Goal: Task Accomplishment & Management: Use online tool/utility

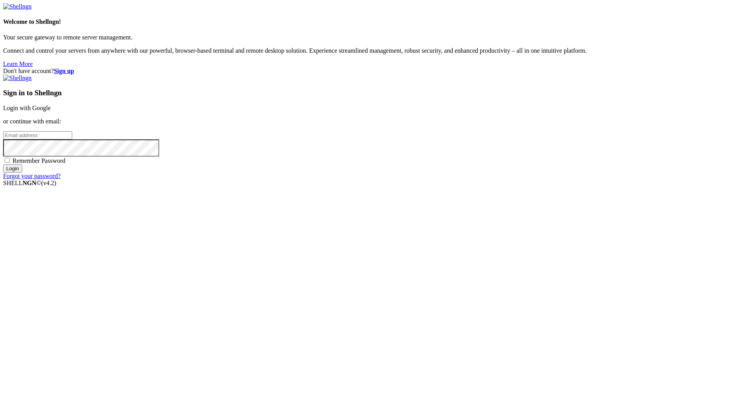
click at [72, 139] on input "email" at bounding box center [37, 135] width 69 height 8
click at [398, 180] on div "Don't have account? Sign up Sign in to Shellngn Login with Google or continue w…" at bounding box center [374, 124] width 743 height 112
click at [74, 68] on strong "Sign up" at bounding box center [64, 71] width 20 height 7
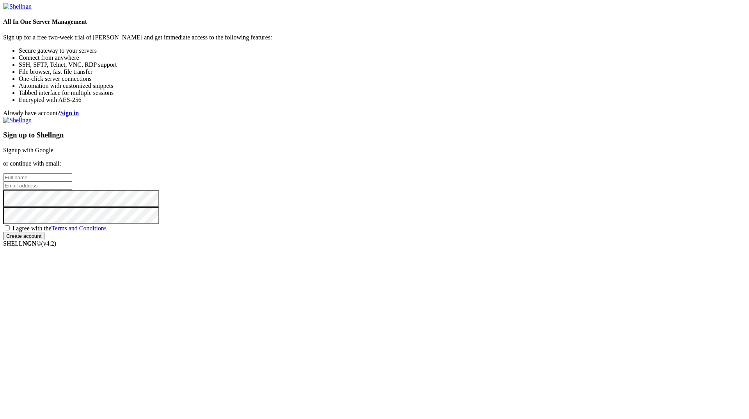
click at [72, 182] on input "text" at bounding box center [37, 177] width 69 height 8
click at [72, 190] on input "email" at bounding box center [37, 186] width 69 height 8
paste input "[EMAIL_ADDRESS][DOMAIN_NAME]"
type input "[EMAIL_ADDRESS][DOMAIN_NAME]"
click at [72, 182] on input "text" at bounding box center [37, 177] width 69 height 8
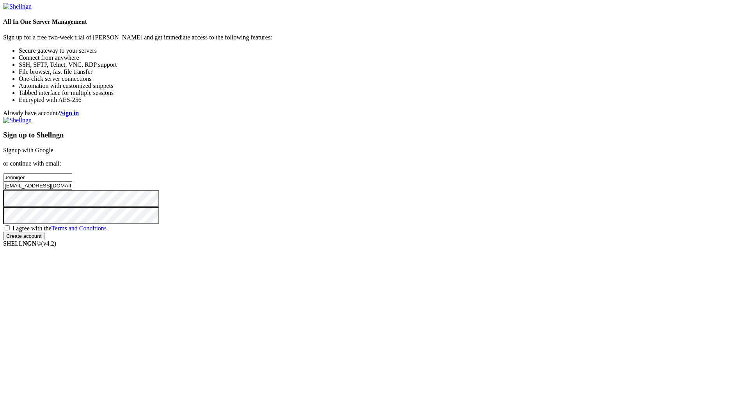
type input "Jenniger"
click at [436, 232] on div "I agree with the Terms and Conditions" at bounding box center [374, 228] width 743 height 8
click at [107, 231] on span "I agree with the Terms and Conditions" at bounding box center [59, 228] width 94 height 7
click at [10, 230] on input "I agree with the Terms and Conditions" at bounding box center [7, 227] width 5 height 5
checkbox input "true"
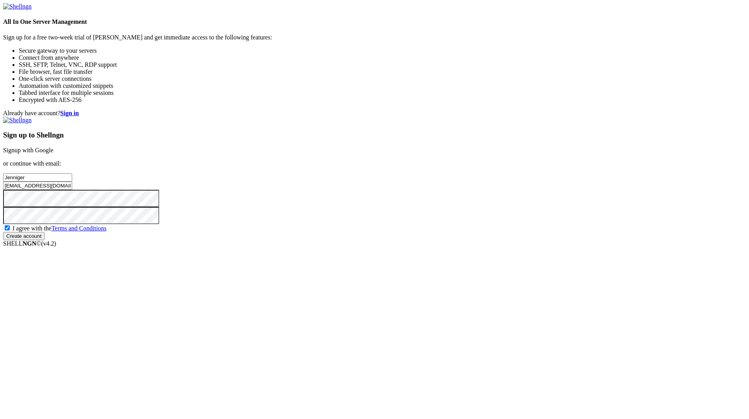
click at [45, 240] on input "Create account" at bounding box center [23, 236] width 41 height 8
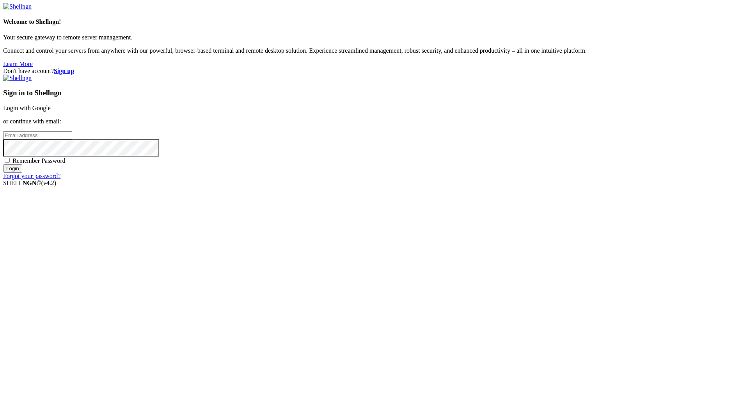
click at [72, 139] on input "email" at bounding box center [37, 135] width 69 height 8
paste input "[EMAIL_ADDRESS][DOMAIN_NAME]"
type input "[EMAIL_ADDRESS][DOMAIN_NAME]"
click at [3, 164] on input "Login" at bounding box center [12, 168] width 19 height 8
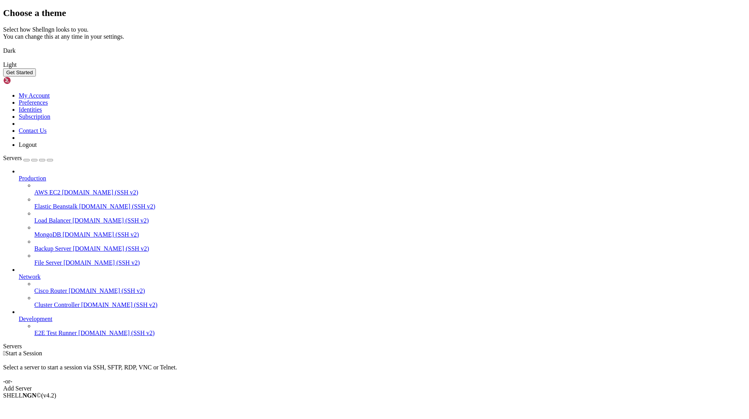
click at [3, 46] on img at bounding box center [3, 46] width 0 height 0
click at [36, 77] on button "Get Started" at bounding box center [19, 72] width 33 height 8
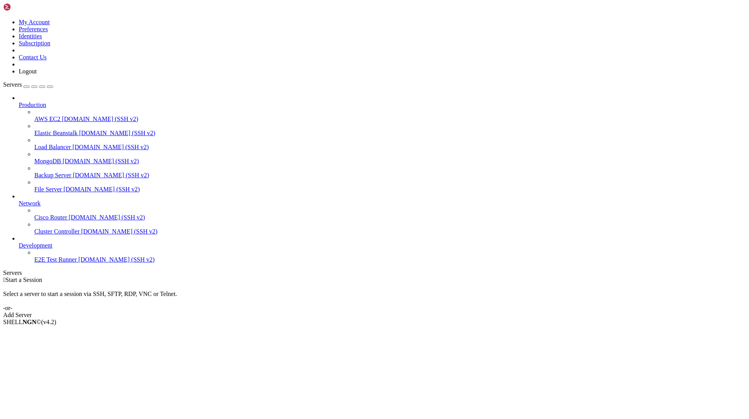
click at [428, 312] on link "Add Server" at bounding box center [374, 315] width 743 height 7
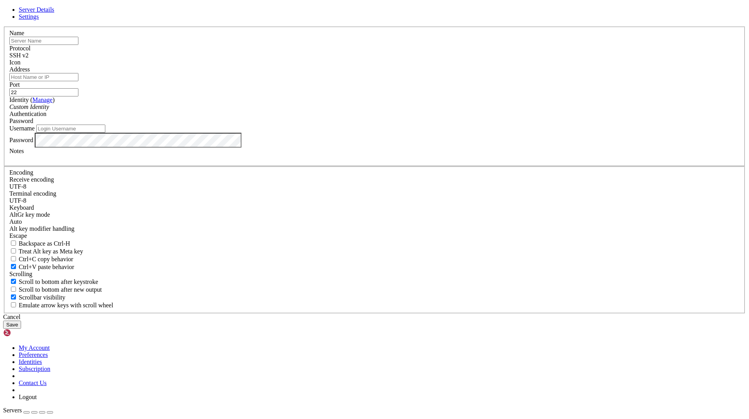
click at [78, 45] on input "text" at bounding box center [43, 41] width 69 height 8
type input "rrerwr"
click at [78, 81] on input "Address" at bounding box center [43, 77] width 69 height 8
paste input "[TECHNICAL_ID]"
type input "[TECHNICAL_ID]"
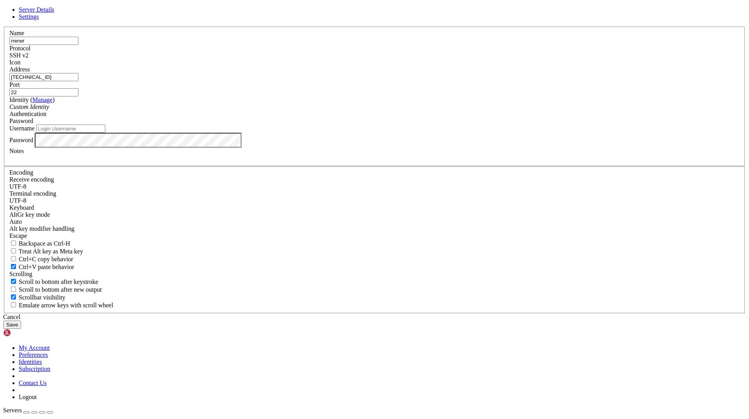
click at [332, 110] on div "Custom Identity" at bounding box center [374, 106] width 731 height 7
click at [33, 124] on span "Password" at bounding box center [21, 120] width 24 height 7
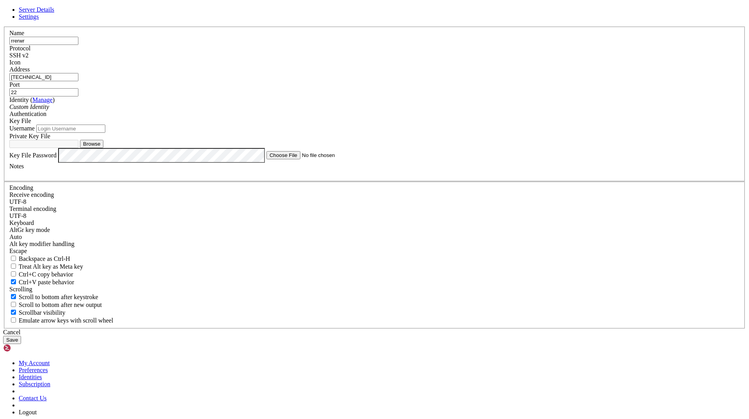
click at [105, 133] on input "Username" at bounding box center [70, 129] width 69 height 8
type input "ubuntu"
click at [103, 148] on button "Browse" at bounding box center [91, 144] width 23 height 8
type input "ssh-key-2025-09-14.key"
click at [21, 336] on button "Save" at bounding box center [12, 340] width 18 height 8
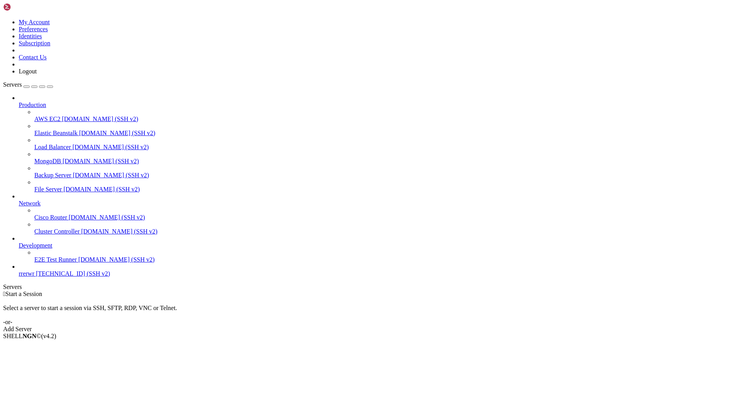
click at [41, 277] on span "[TECHNICAL_ID] (SSH v2)" at bounding box center [73, 273] width 74 height 7
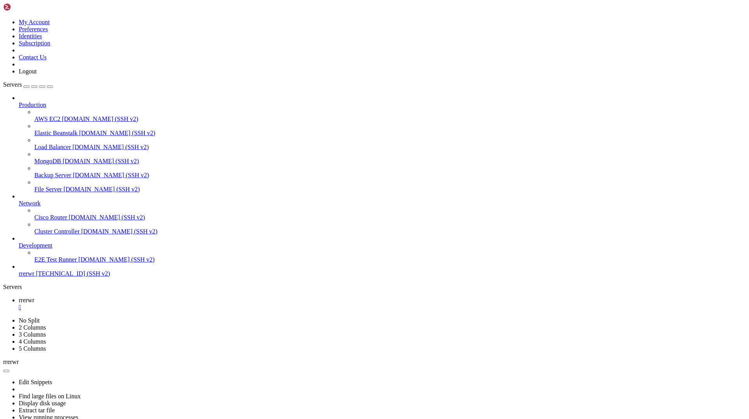
scroll to position [60, 0]
type input "/home/ubuntu/nodejs"
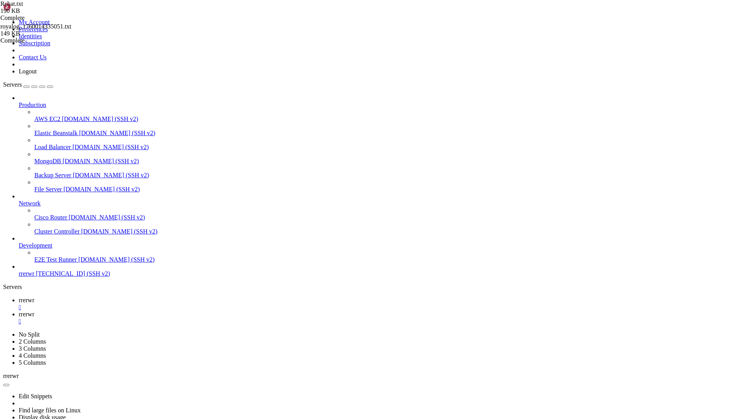
click at [34, 297] on span "rrerwr" at bounding box center [27, 300] width 16 height 7
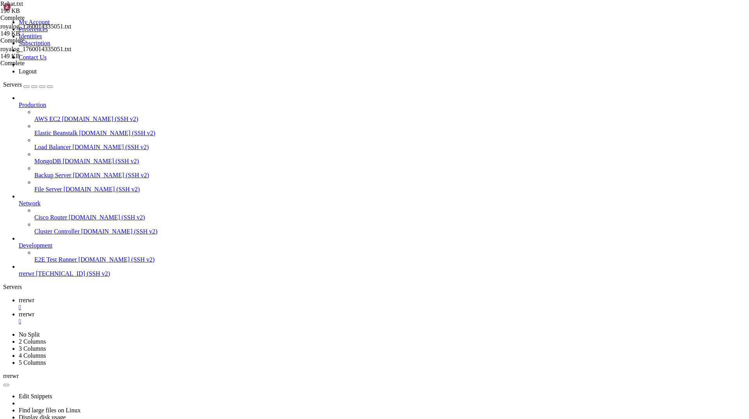
click at [154, 311] on link "rrerwr " at bounding box center [383, 318] width 728 height 14
click at [34, 297] on span "rrerwr" at bounding box center [27, 300] width 16 height 7
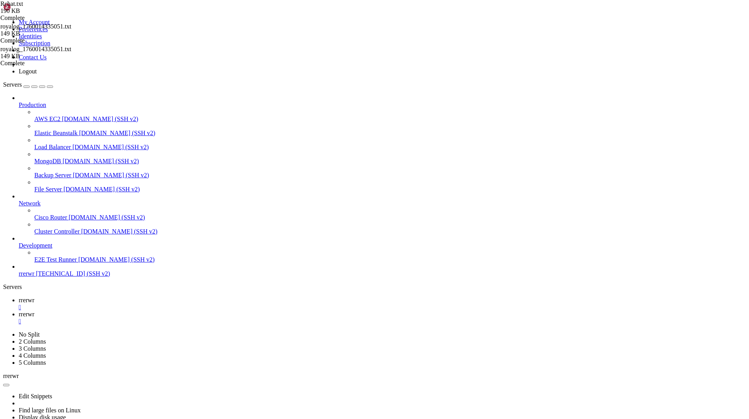
click at [34, 311] on span "rrerwr" at bounding box center [27, 314] width 16 height 7
click at [34, 297] on span "rrerwr" at bounding box center [27, 300] width 16 height 7
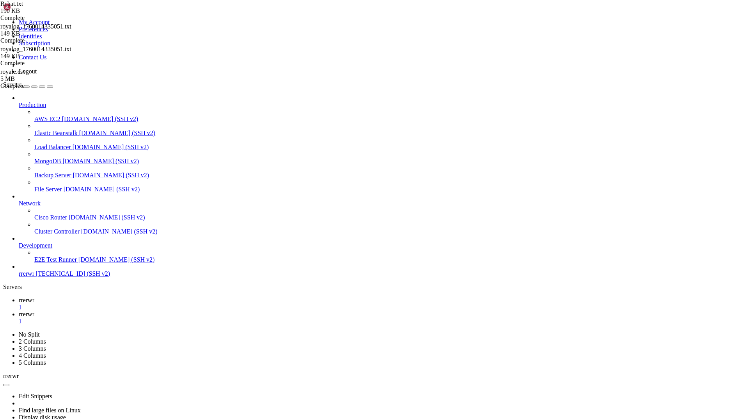
drag, startPoint x: 6, startPoint y: 713, endPoint x: 463, endPoint y: 756, distance: 459.5
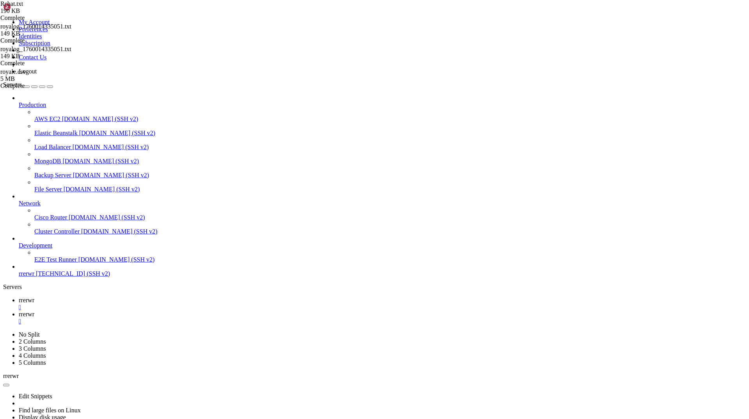
scroll to position [8799, 0]
click at [3, 19] on link at bounding box center [3, 19] width 0 height 0
click at [50, 20] on link "My Account" at bounding box center [34, 22] width 31 height 7
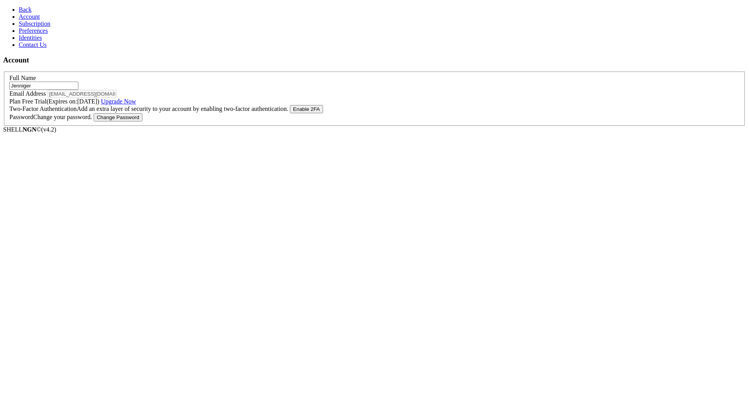
drag, startPoint x: 120, startPoint y: 92, endPoint x: 102, endPoint y: 249, distance: 157.9
click at [102, 126] on section "Account Full Name [PERSON_NAME] Email Address [EMAIL_ADDRESS][DOMAIN_NAME] Plan…" at bounding box center [374, 91] width 743 height 70
click at [118, 126] on section "Account Full Name [PERSON_NAME] Email Address [EMAIL_ADDRESS][DOMAIN_NAME] Plan…" at bounding box center [374, 91] width 743 height 70
click at [24, 11] on span "Back" at bounding box center [25, 9] width 13 height 7
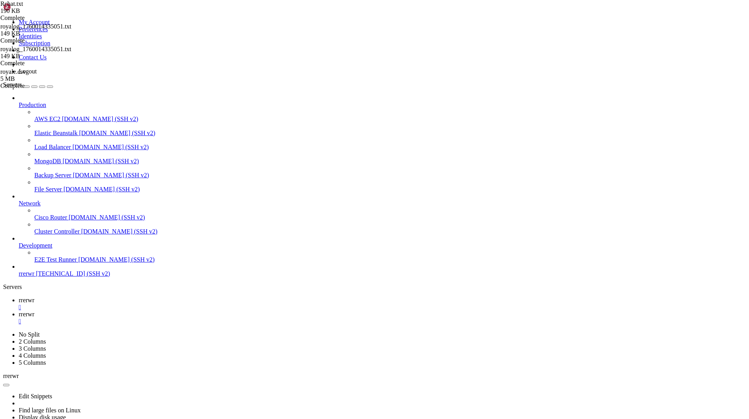
scroll to position [8892, 0]
